Goal: Transaction & Acquisition: Purchase product/service

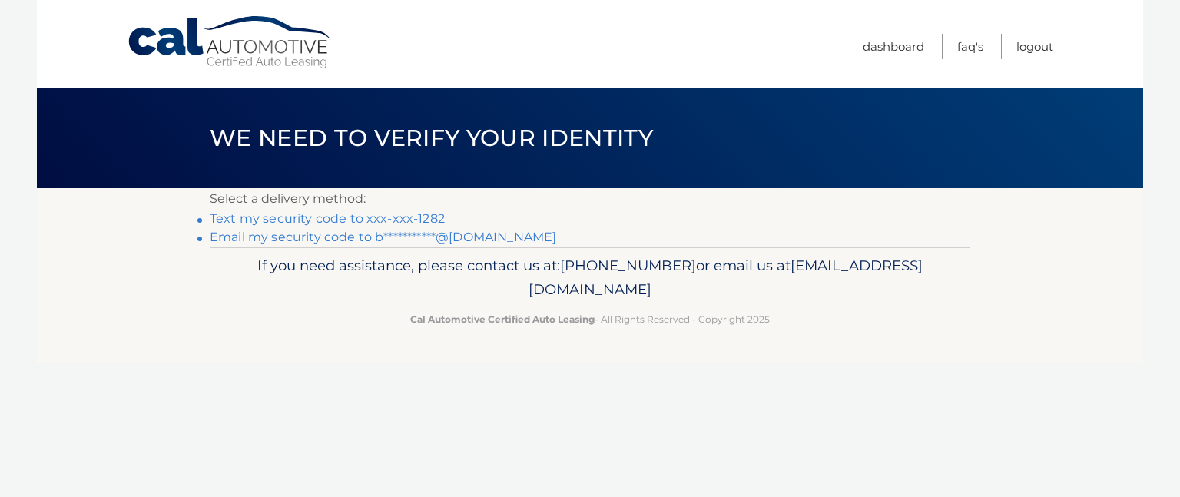
click at [320, 221] on link "Text my security code to xxx-xxx-1282" at bounding box center [327, 218] width 235 height 15
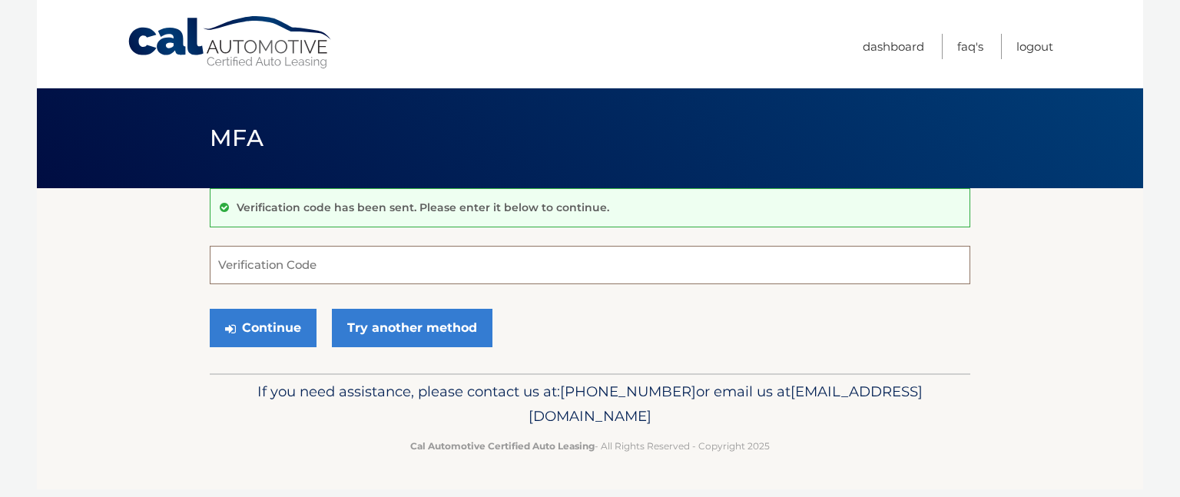
click at [292, 251] on input "Verification Code" at bounding box center [590, 265] width 761 height 38
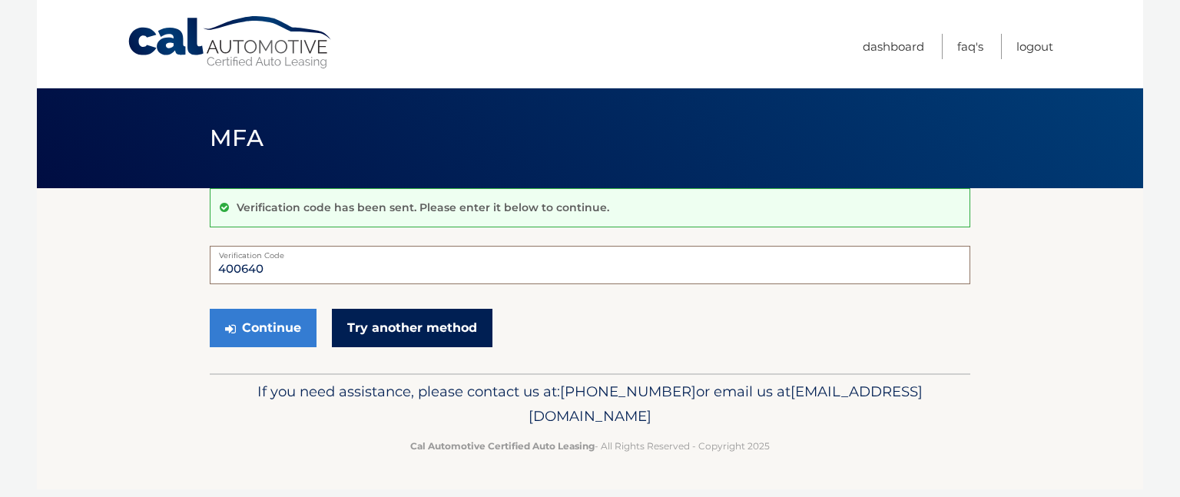
type input "400640"
click at [403, 319] on link "Try another method" at bounding box center [412, 328] width 161 height 38
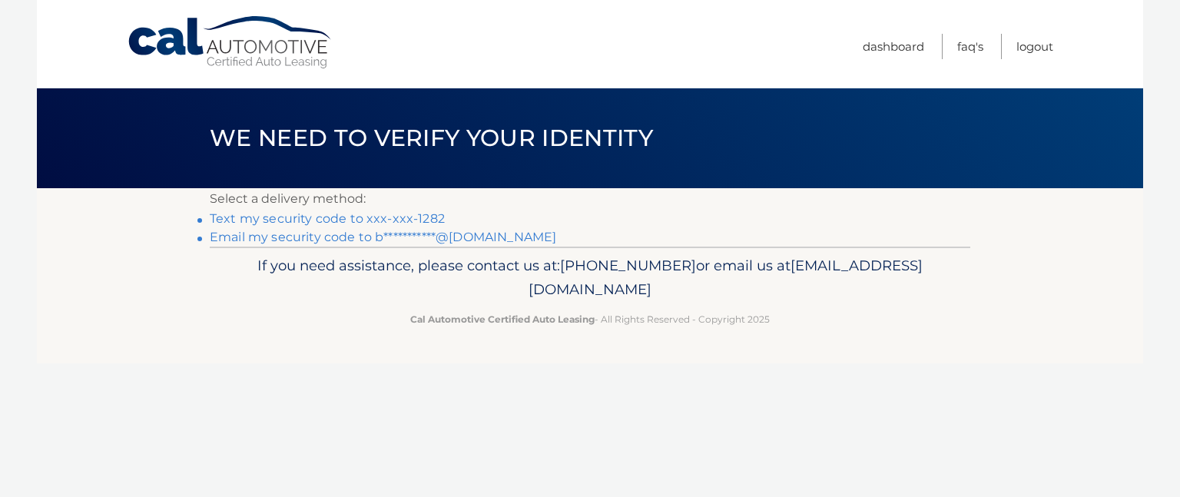
click at [307, 217] on link "Text my security code to xxx-xxx-1282" at bounding box center [327, 218] width 235 height 15
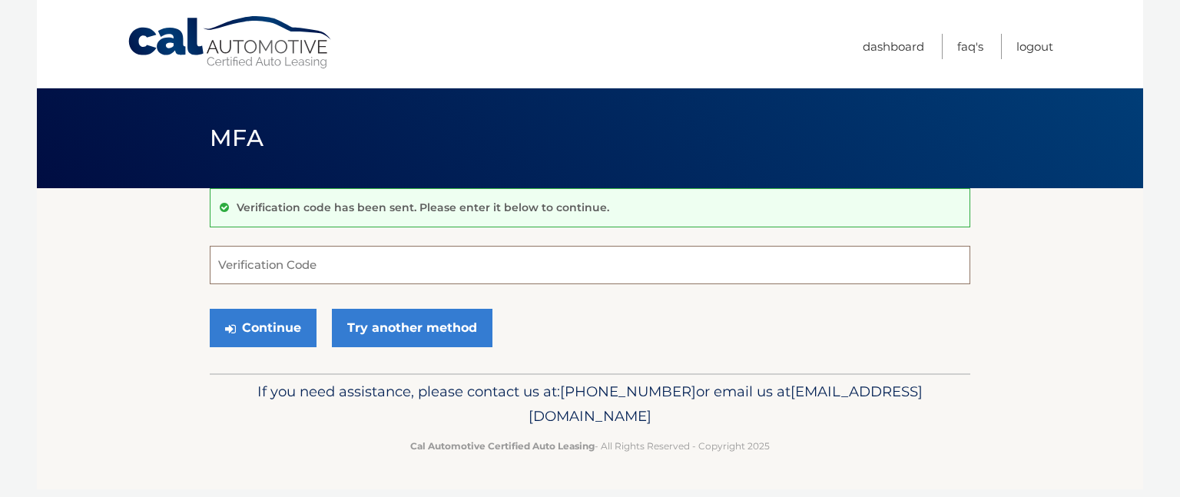
click at [387, 259] on input "Verification Code" at bounding box center [590, 265] width 761 height 38
click at [322, 267] on input "Verification Code" at bounding box center [590, 265] width 761 height 38
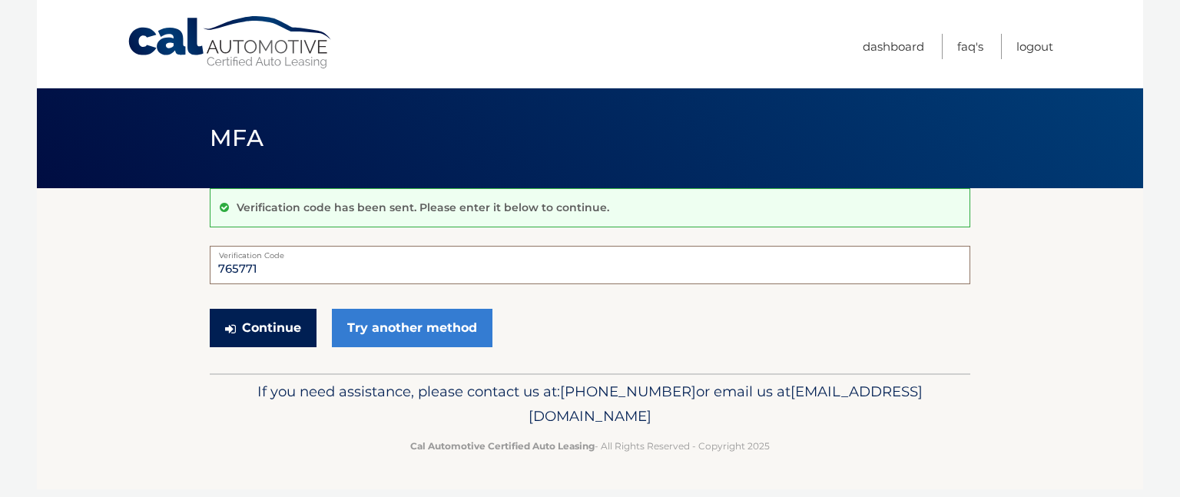
type input "765771"
click at [265, 326] on button "Continue" at bounding box center [263, 328] width 107 height 38
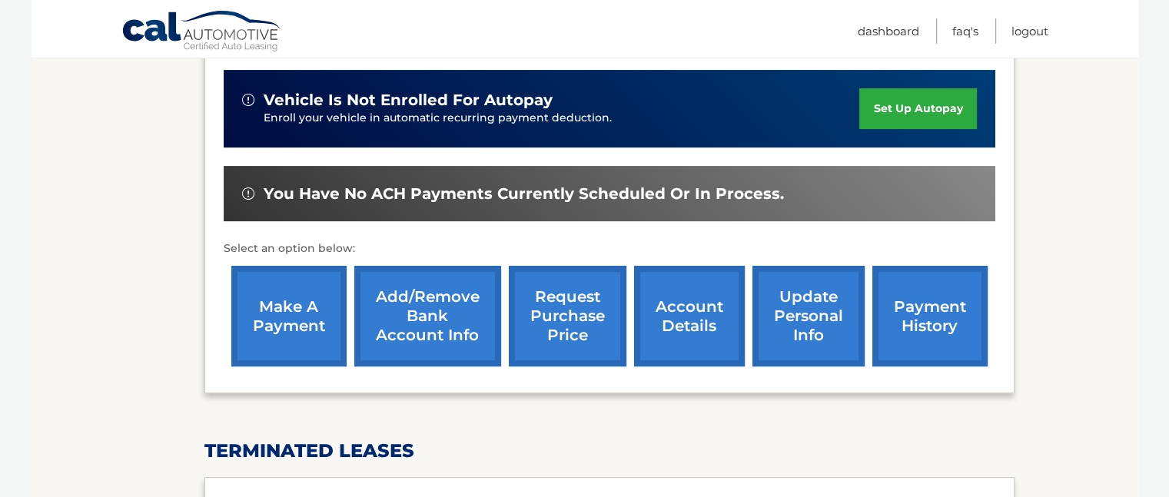
scroll to position [384, 0]
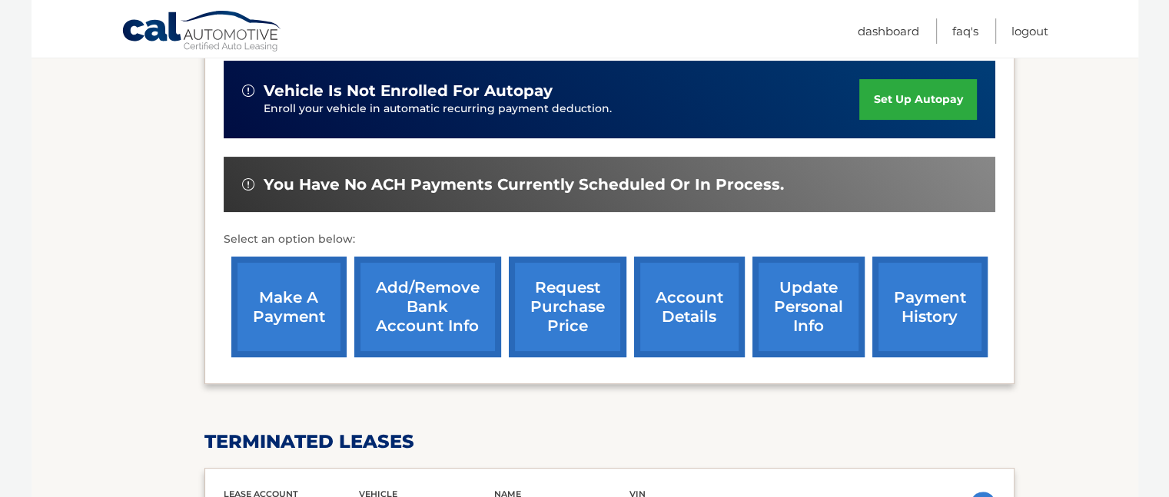
click at [280, 322] on link "make a payment" at bounding box center [288, 307] width 115 height 101
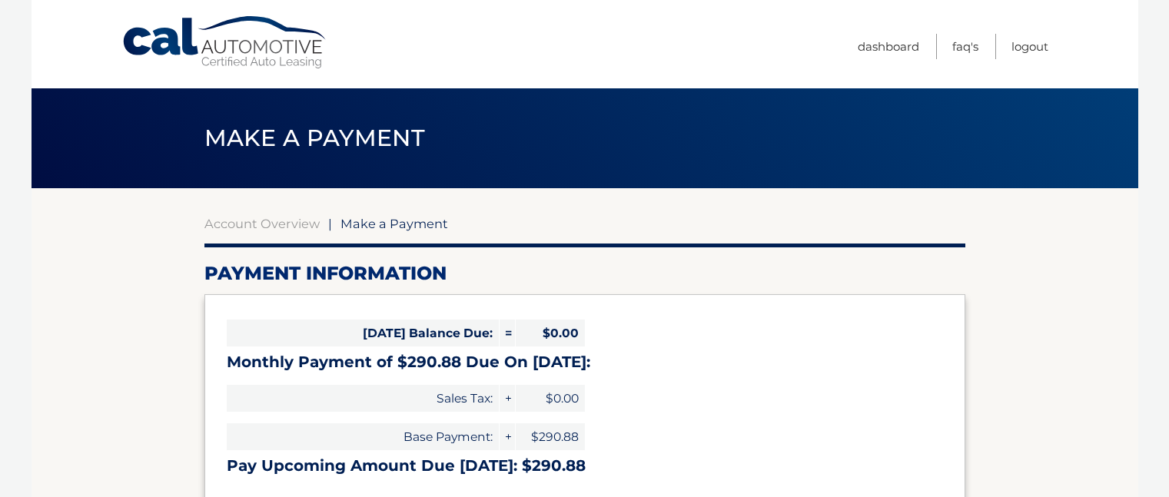
select select "ZTI4ZDkyZTQtYjA1Ny00MmFhLTg5MzgtNzczOGRiNDk3NmY4"
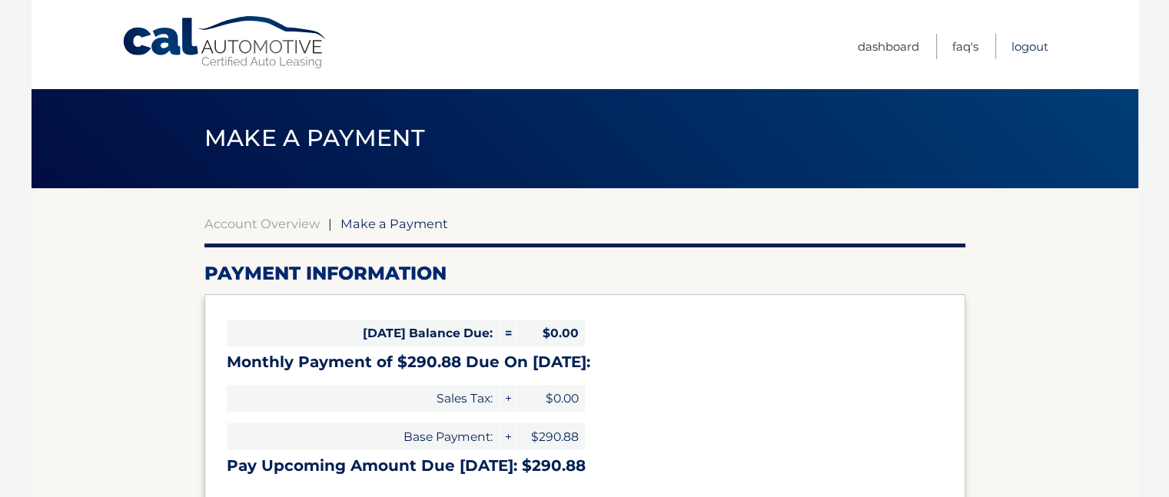
click at [1031, 43] on link "Logout" at bounding box center [1029, 46] width 37 height 25
